Goal: Find contact information: Find contact information

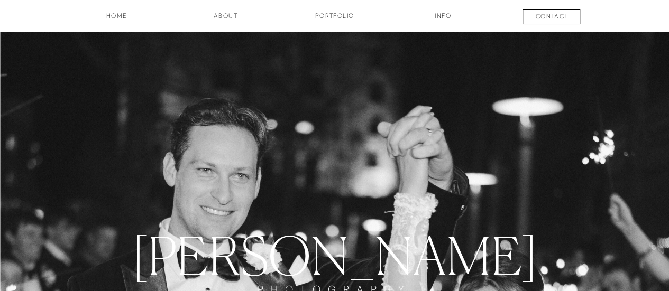
click at [545, 17] on h3 "contact" at bounding box center [552, 18] width 78 height 13
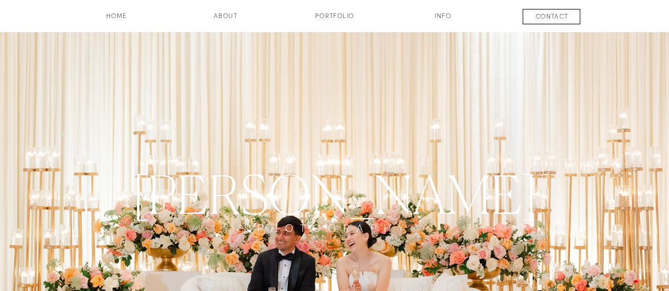
click at [544, 13] on h3 "contact" at bounding box center [552, 18] width 78 height 13
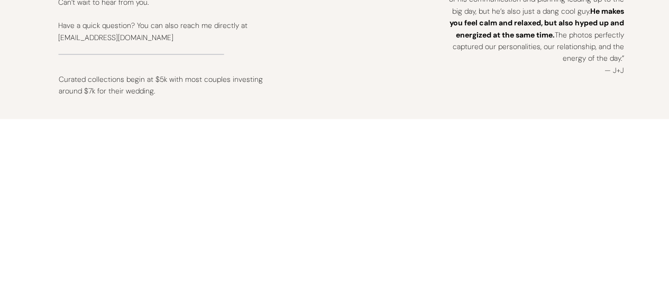
scroll to position [716, 0]
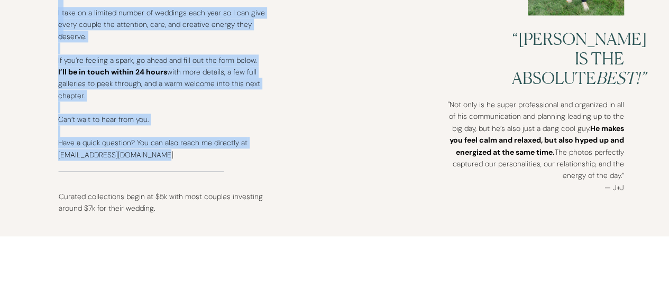
drag, startPoint x: 172, startPoint y: 154, endPoint x: 57, endPoint y: 158, distance: 114.9
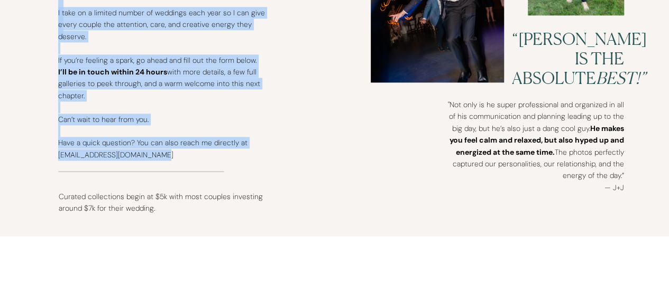
click at [57, 158] on div "contact INFO Portfolio about HOME Let's get this party started. I take on a lim…" at bounding box center [334, 158] width 669 height 1748
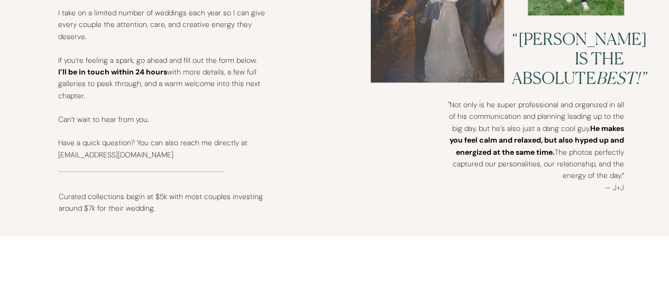
click at [57, 157] on div "contact INFO Portfolio about HOME Let's get this party started. I take on a lim…" at bounding box center [334, 158] width 669 height 1748
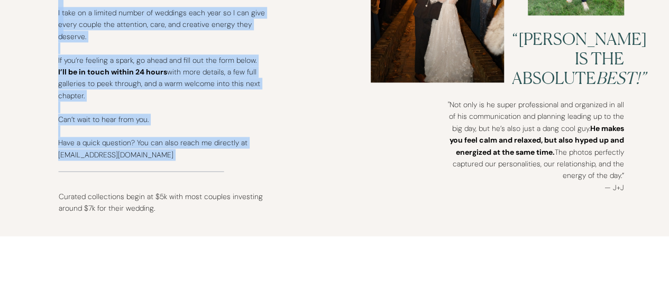
drag, startPoint x: 55, startPoint y: 155, endPoint x: 108, endPoint y: 158, distance: 53.0
click at [93, 161] on div "contact INFO Portfolio about HOME Let's get this party started. I take on a lim…" at bounding box center [334, 158] width 669 height 1748
click at [165, 159] on p "I take on a limited number of weddings each year so I can give every couple the…" at bounding box center [161, 89] width 207 height 165
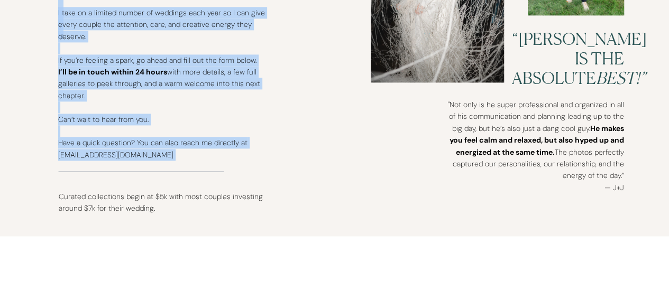
click at [165, 155] on p "I take on a limited number of weddings each year so I can give every couple the…" at bounding box center [161, 89] width 207 height 165
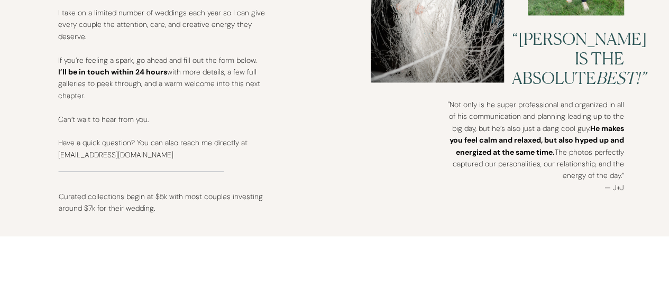
click at [160, 155] on p "I take on a limited number of weddings each year so I can give every couple the…" at bounding box center [161, 89] width 207 height 165
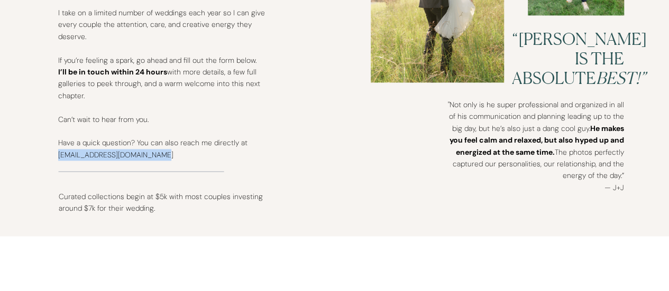
drag, startPoint x: 163, startPoint y: 154, endPoint x: 58, endPoint y: 155, distance: 104.8
click at [58, 155] on p "I take on a limited number of weddings each year so I can give every couple the…" at bounding box center [161, 89] width 207 height 165
copy p "[EMAIL_ADDRESS][DOMAIN_NAME]"
